Goal: Task Accomplishment & Management: Manage account settings

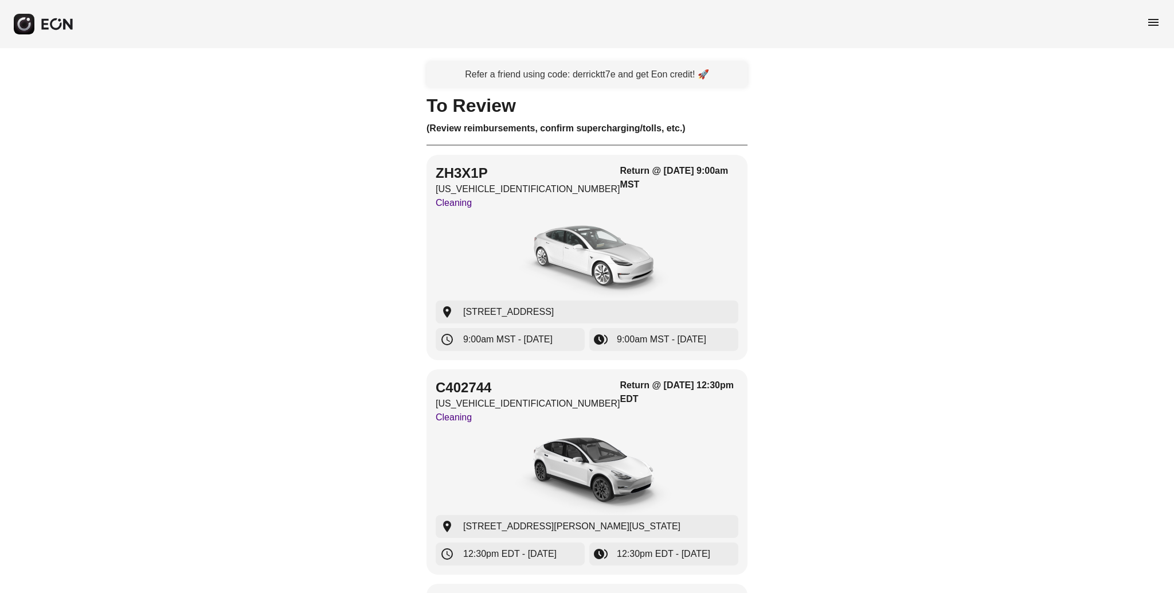
click at [1155, 25] on span "menu" at bounding box center [1153, 22] width 14 height 14
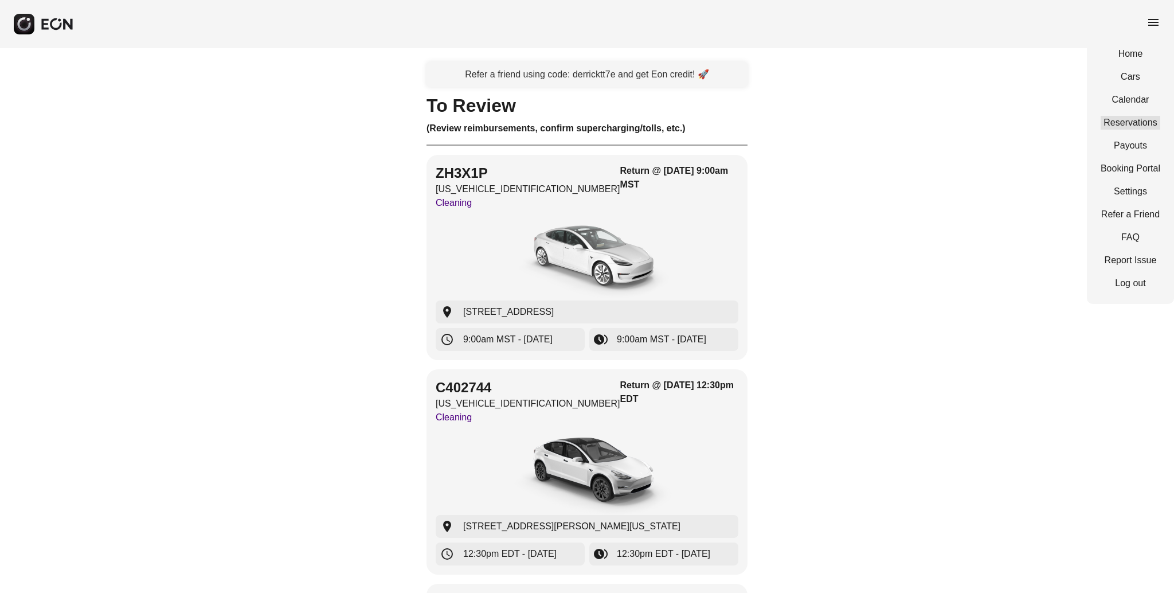
click at [1146, 127] on link "Reservations" at bounding box center [1130, 123] width 60 height 14
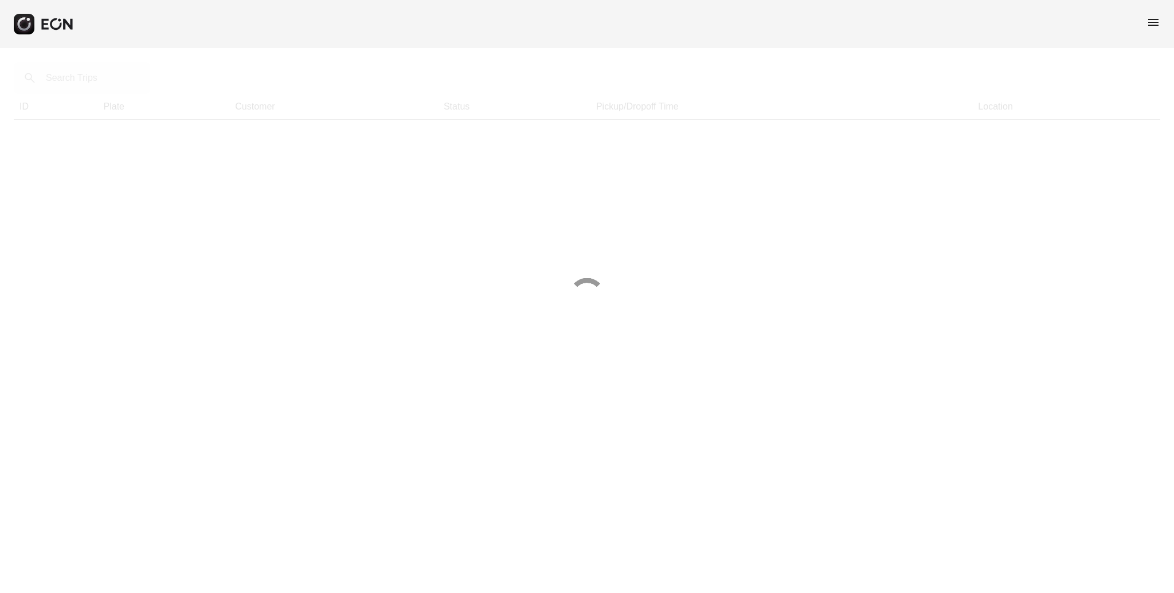
click at [70, 81] on div at bounding box center [587, 296] width 1174 height 593
click at [58, 78] on div at bounding box center [587, 296] width 1174 height 593
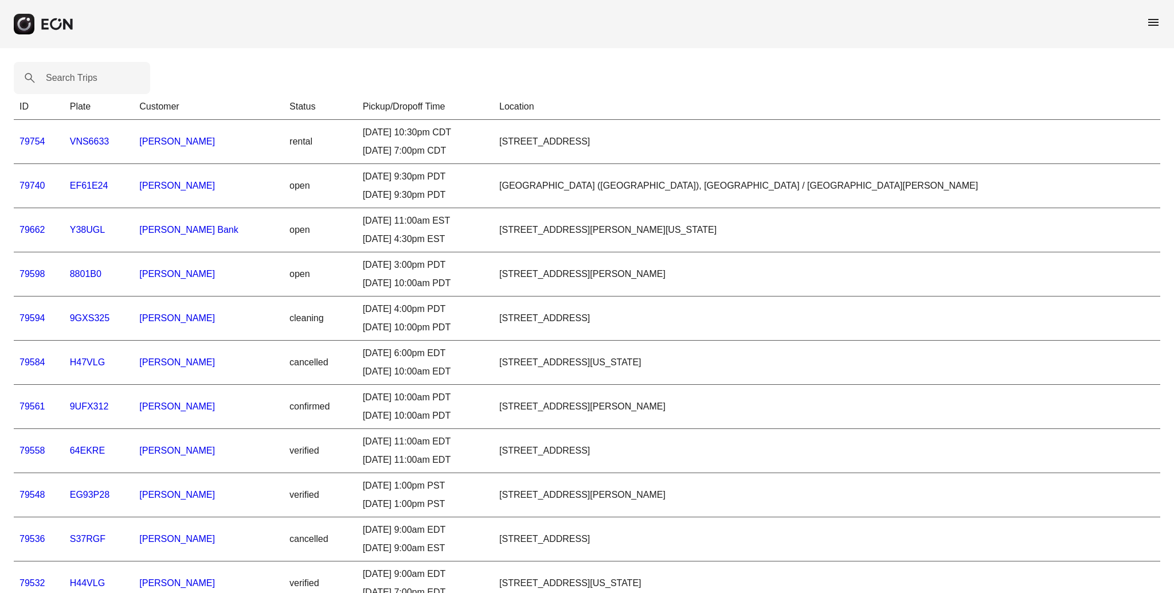
click at [57, 79] on label "Search Trips" at bounding box center [72, 78] width 52 height 14
click at [57, 79] on Trips "Search Trips" at bounding box center [82, 78] width 136 height 32
type Trips "*****"
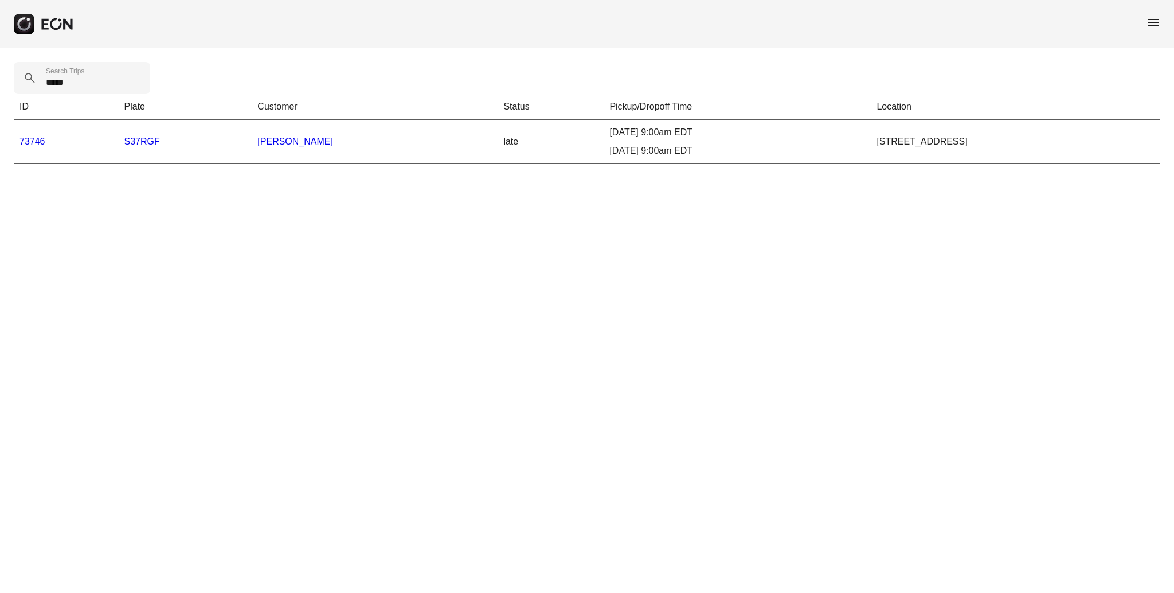
click at [34, 142] on link "73746" at bounding box center [32, 141] width 26 height 10
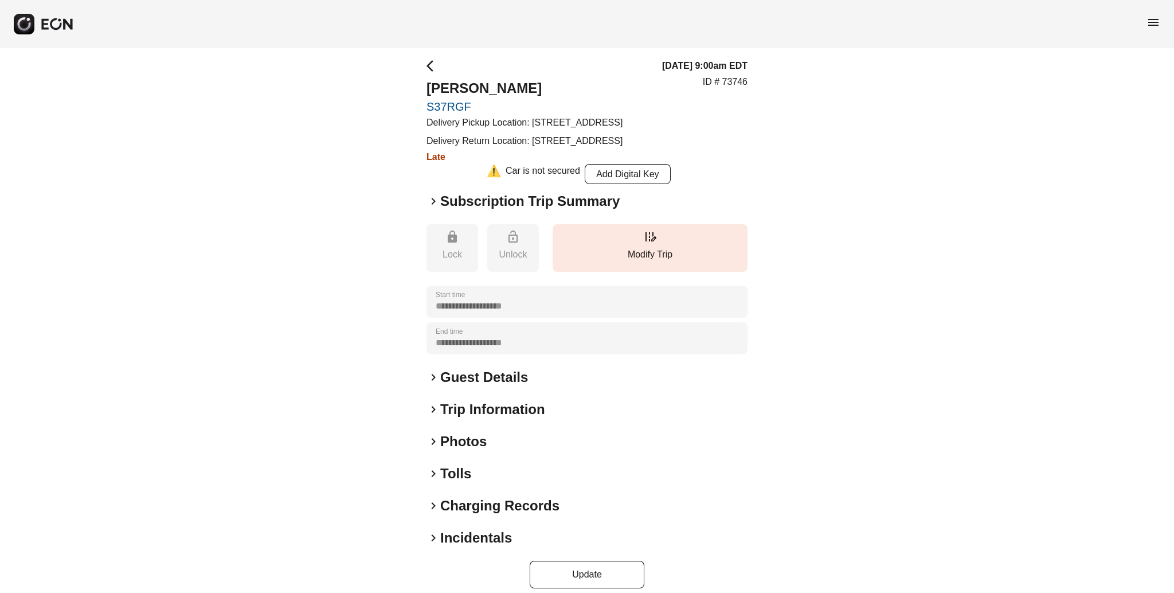
scroll to position [45, 0]
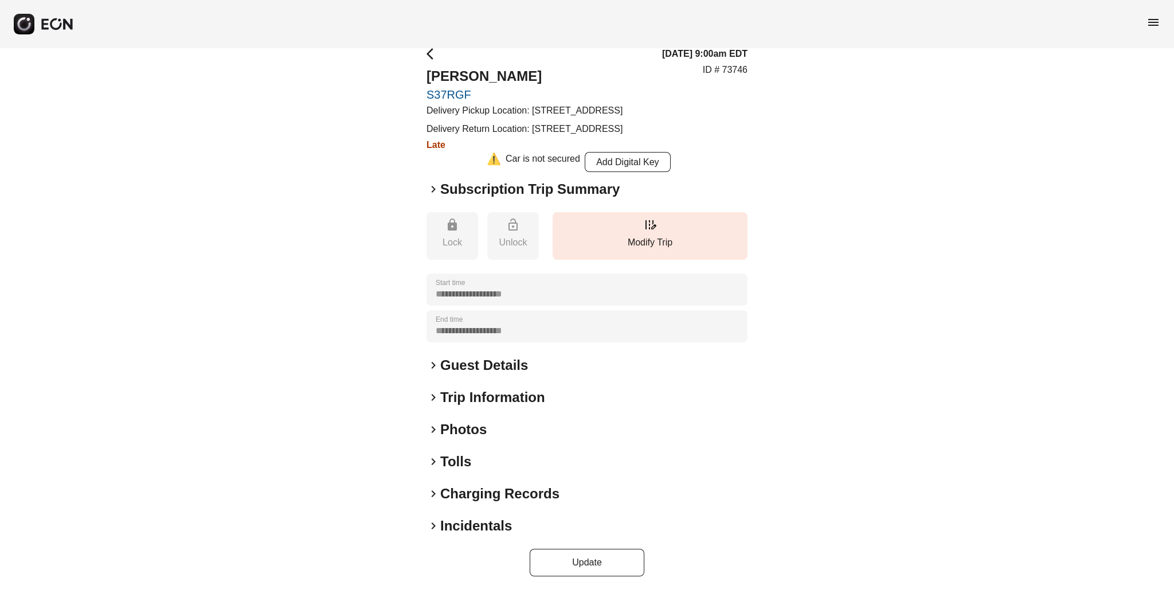
click at [434, 525] on span "keyboard_arrow_right" at bounding box center [433, 526] width 14 height 14
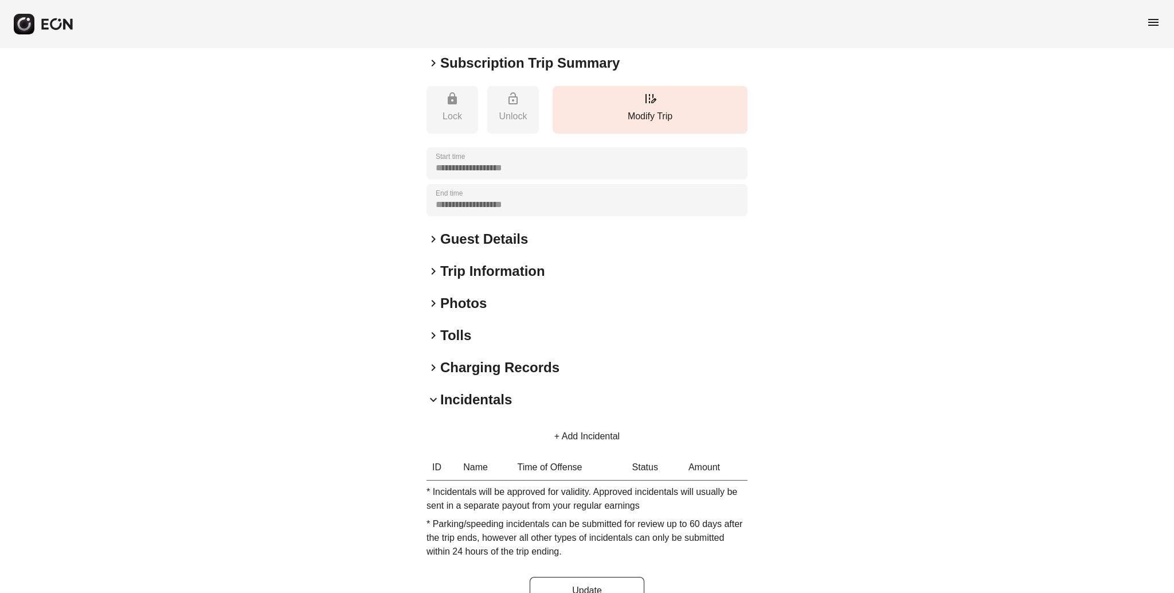
scroll to position [199, 0]
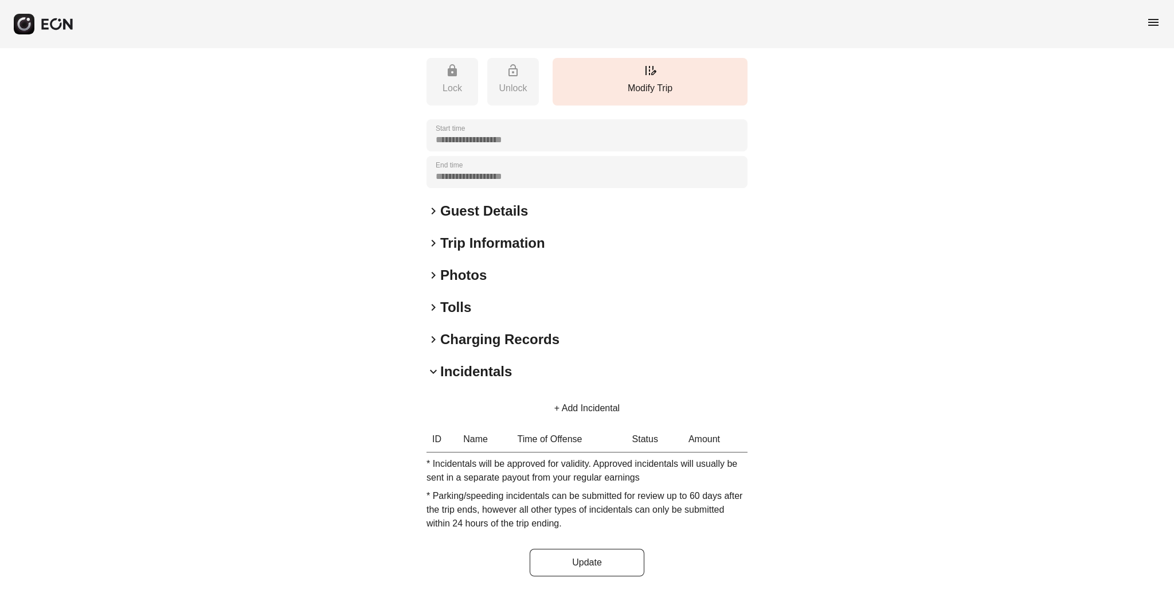
click at [603, 409] on button "+ Add Incidental" at bounding box center [586, 408] width 93 height 28
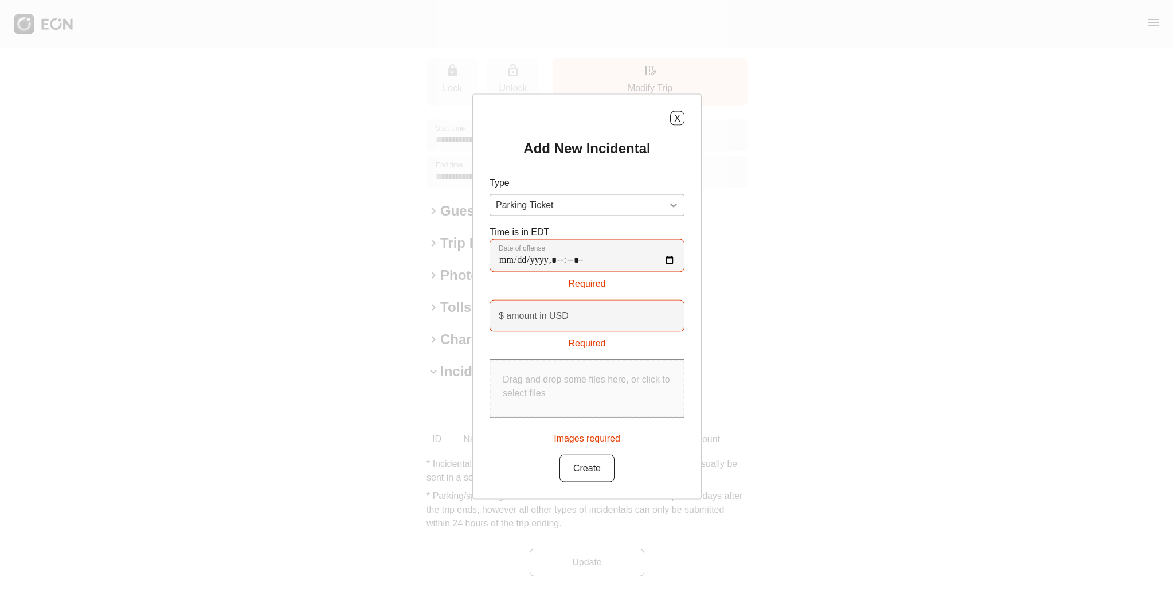
click at [683, 204] on div at bounding box center [673, 205] width 21 height 21
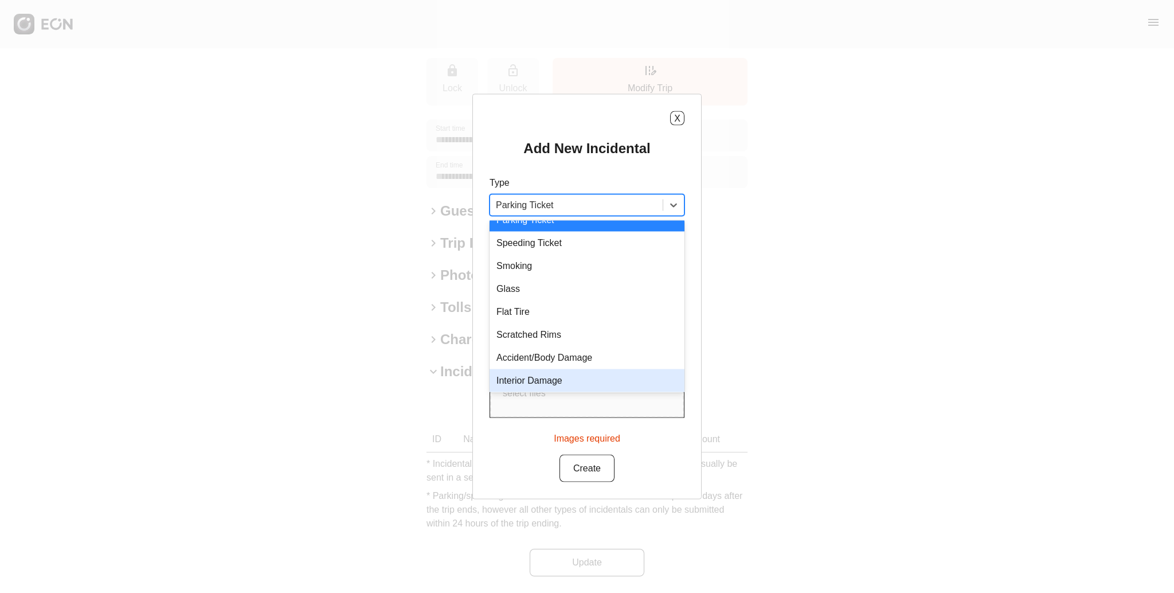
scroll to position [14, 0]
click at [589, 379] on div "Interior Damage" at bounding box center [586, 381] width 195 height 23
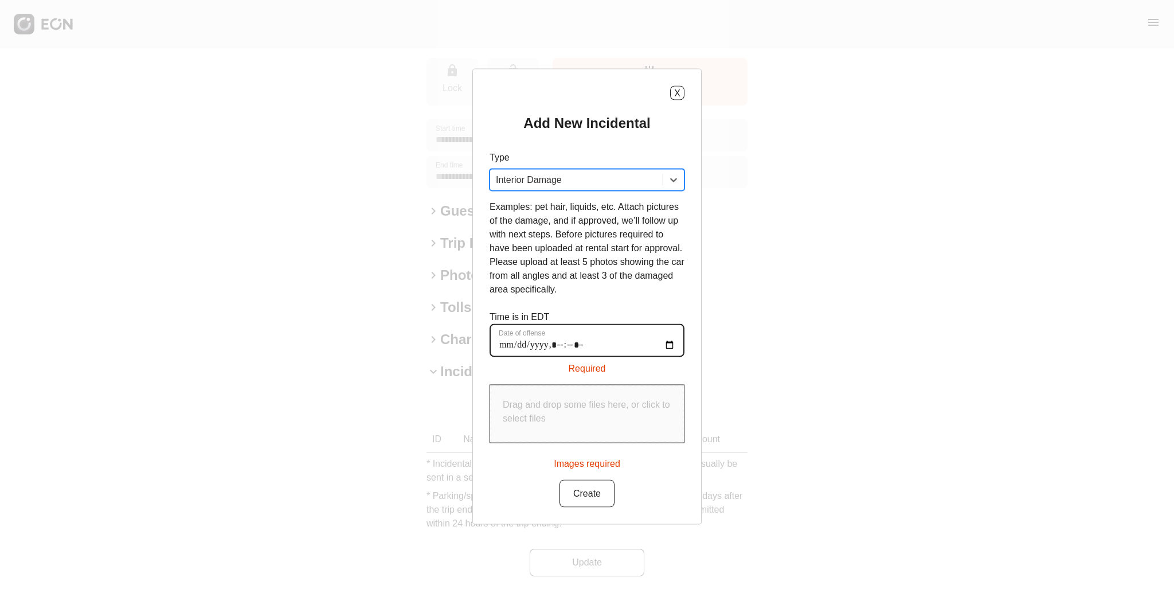
click at [507, 344] on offense "Date of offense" at bounding box center [586, 340] width 195 height 33
click at [538, 350] on offense "Date of offense" at bounding box center [586, 340] width 195 height 33
click at [573, 344] on offense "Date of offense" at bounding box center [586, 340] width 195 height 33
type offense "**********"
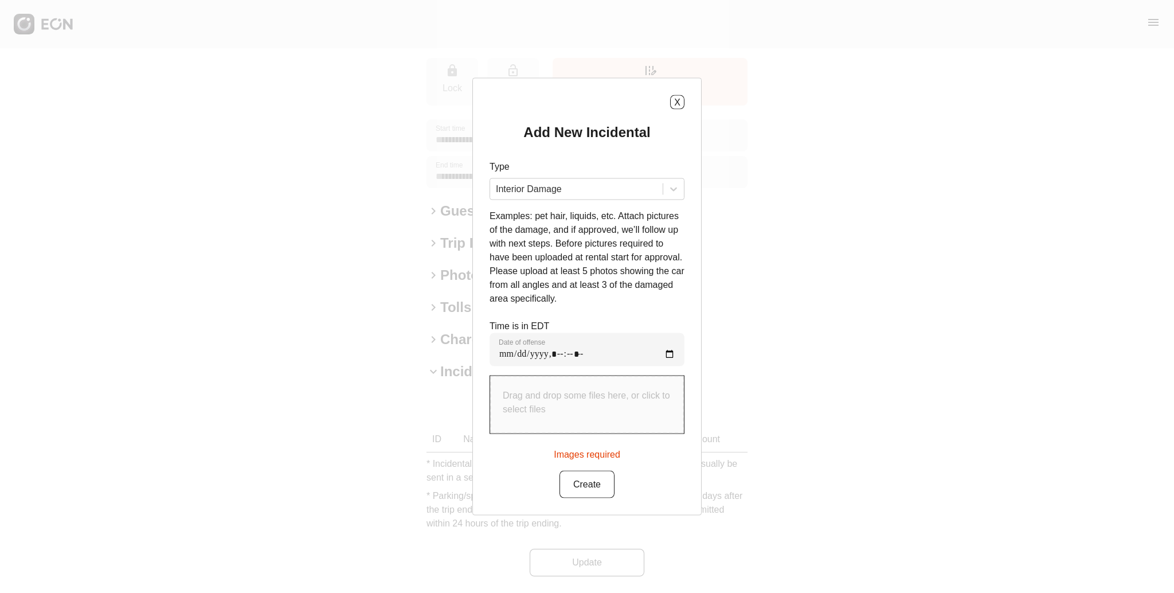
click at [580, 399] on p "Drag and drop some files here, or click to select files" at bounding box center [587, 403] width 168 height 28
type input "**********"
click at [592, 496] on button "Create" at bounding box center [586, 482] width 55 height 28
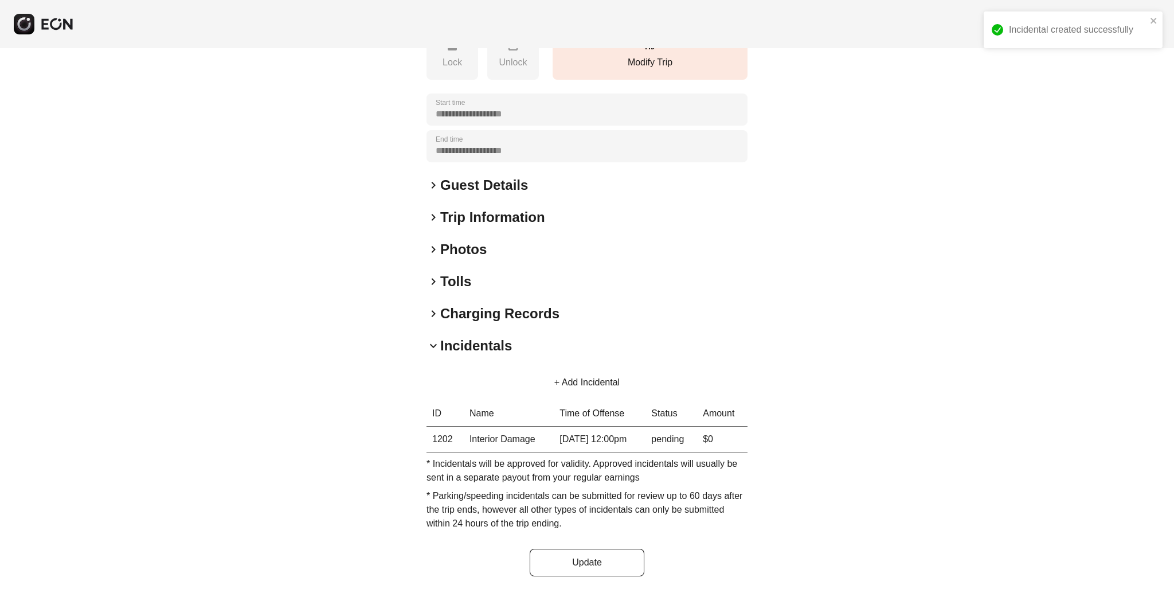
click at [946, 346] on div "**********" at bounding box center [587, 221] width 1174 height 742
